Goal: Find specific page/section: Find specific page/section

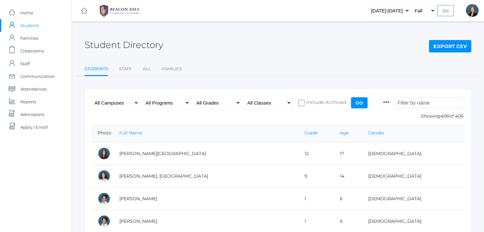
click at [202, 41] on div "Student Directory Export CSV" at bounding box center [278, 42] width 386 height 24
click at [240, 50] on div "Student Directory Export CSV" at bounding box center [278, 42] width 386 height 24
click at [28, 102] on span "Reports" at bounding box center [28, 101] width 16 height 13
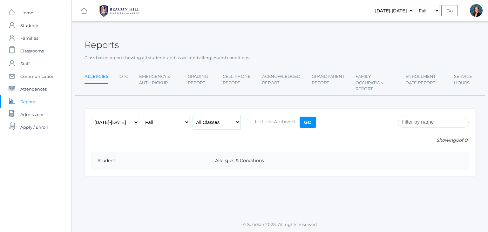
click at [211, 121] on select "All Classes Grammar - *KIND - Kindergarten AM - *KIND - Kindergarten PM - *KNDC…" at bounding box center [217, 122] width 48 height 14
click at [193, 115] on select "All Classes Grammar - *KIND - Kindergarten AM - *KIND - Kindergarten PM - *KNDC…" at bounding box center [217, 122] width 48 height 14
click at [180, 135] on div "2019-2020 2020-2021 2021-2022 2022-2023 2023-2024 2024-2025 2025-2026 Fall Spri…" at bounding box center [280, 142] width 391 height 68
click at [309, 123] on input "Go" at bounding box center [308, 122] width 17 height 11
click at [308, 122] on input "Go" at bounding box center [308, 122] width 17 height 11
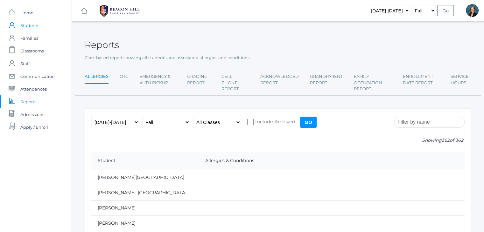
click at [31, 26] on span "Students" at bounding box center [29, 25] width 19 height 13
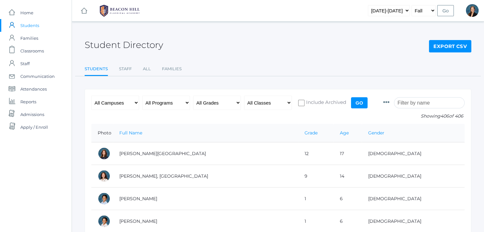
click at [429, 99] on input "search" at bounding box center [429, 102] width 71 height 11
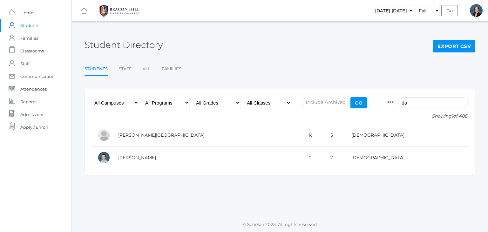
type input "d"
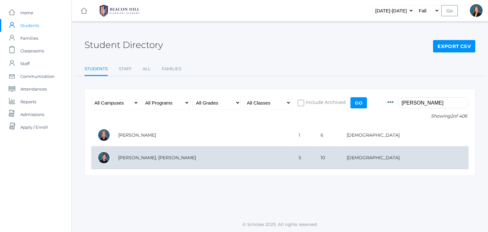
type input "roberts"
click at [142, 157] on td "[PERSON_NAME], [PERSON_NAME]" at bounding box center [202, 158] width 181 height 23
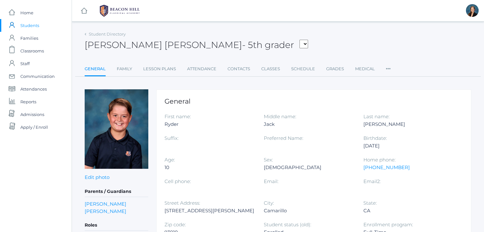
click at [301, 43] on div "[PERSON_NAME] [PERSON_NAME] - 5th grader [PERSON_NAME], [PERSON_NAME], [PERSON_…" at bounding box center [278, 42] width 386 height 24
click at [275, 67] on link "Classes" at bounding box center [270, 69] width 19 height 13
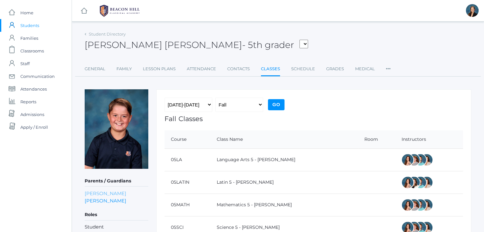
click at [115, 192] on link "[PERSON_NAME]" at bounding box center [106, 193] width 42 height 7
